Goal: Navigation & Orientation: Understand site structure

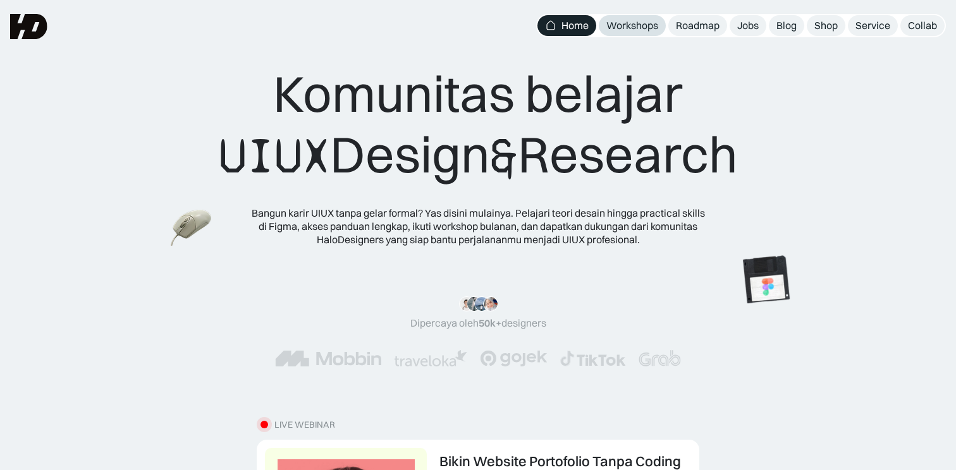
click at [641, 27] on div "Workshops" at bounding box center [632, 25] width 52 height 13
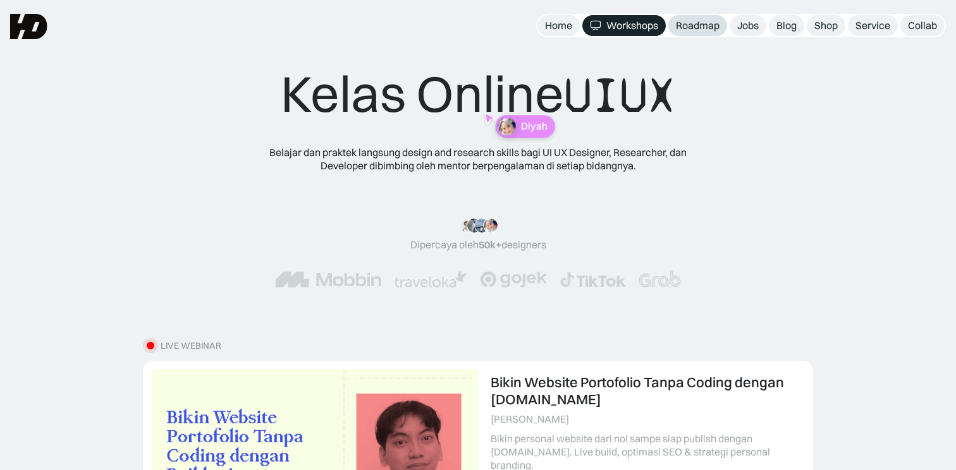
click at [715, 21] on div "Roadmap" at bounding box center [698, 25] width 44 height 13
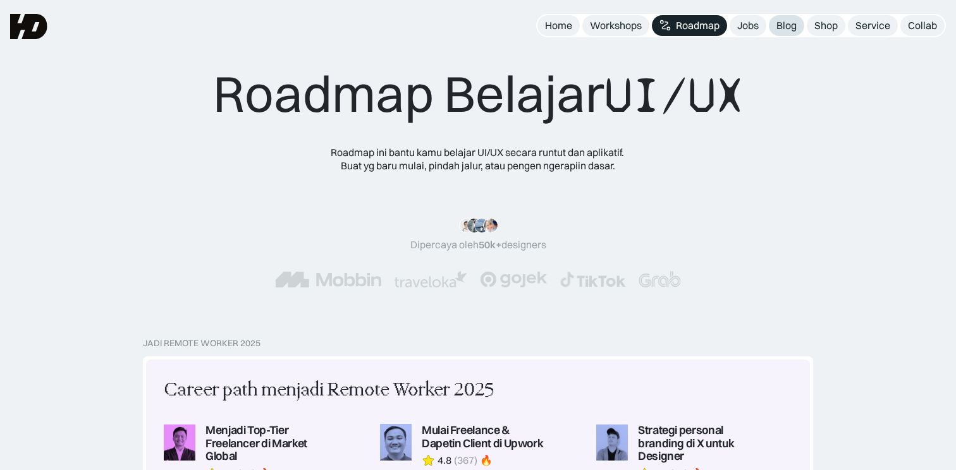
click at [783, 28] on div "Blog" at bounding box center [786, 25] width 20 height 13
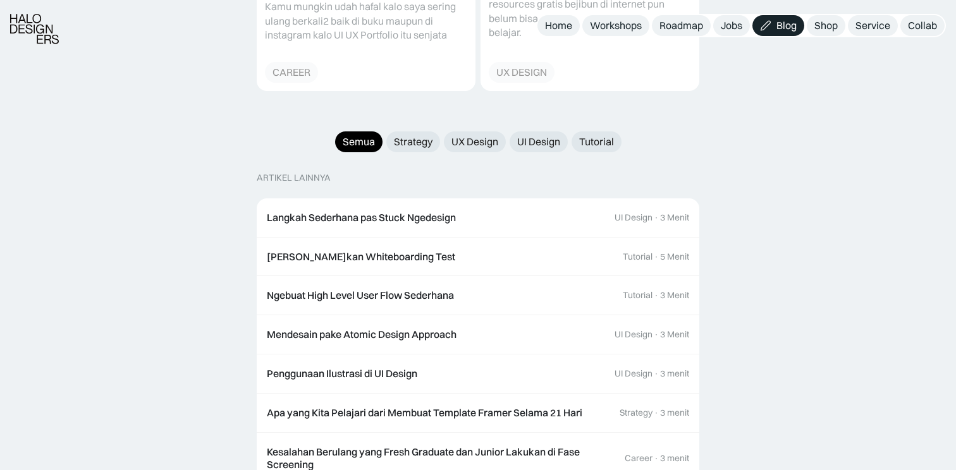
scroll to position [1236, 0]
